Goal: Transaction & Acquisition: Purchase product/service

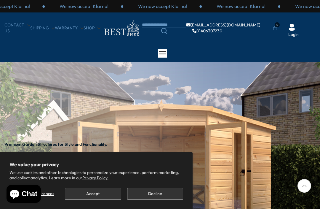
click at [100, 192] on button "Accept" at bounding box center [93, 194] width 56 height 12
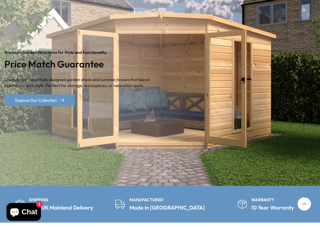
scroll to position [92, 0]
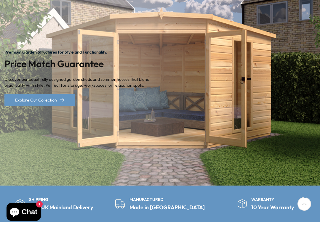
click at [274, 160] on img "1 / 2" at bounding box center [160, 78] width 320 height 216
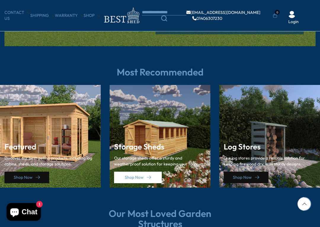
scroll to position [764, 0]
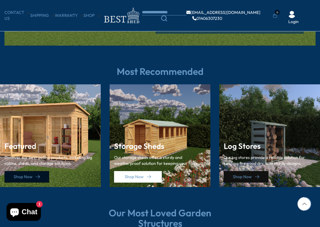
click at [37, 175] on icon at bounding box center [38, 177] width 4 height 4
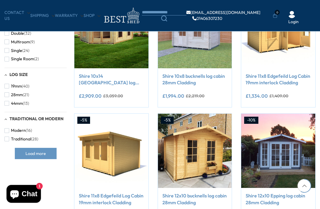
scroll to position [383, 0]
